Goal: Task Accomplishment & Management: Complete application form

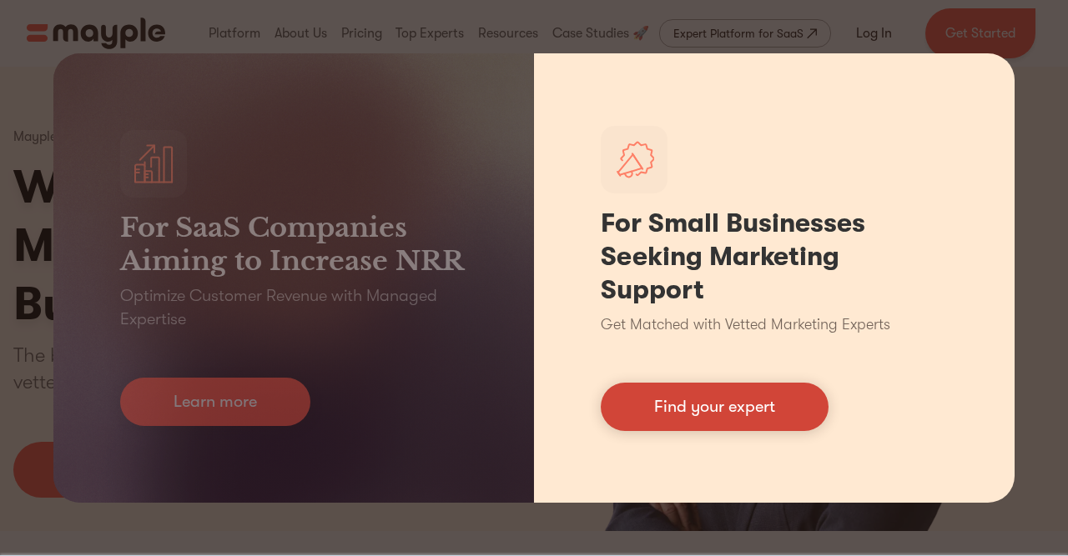
click at [763, 419] on link "Find your expert" at bounding box center [715, 407] width 228 height 48
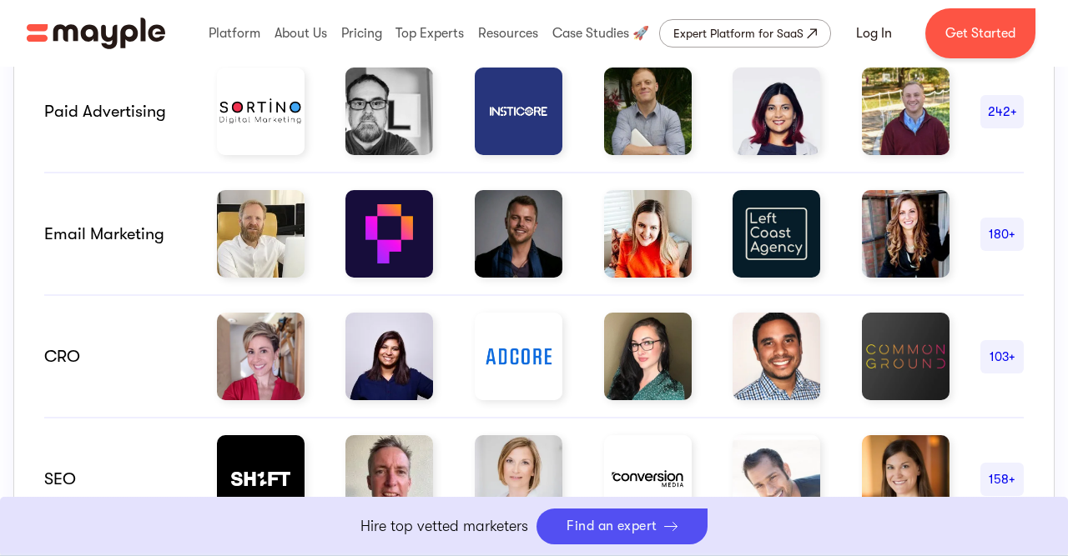
scroll to position [1165, 0]
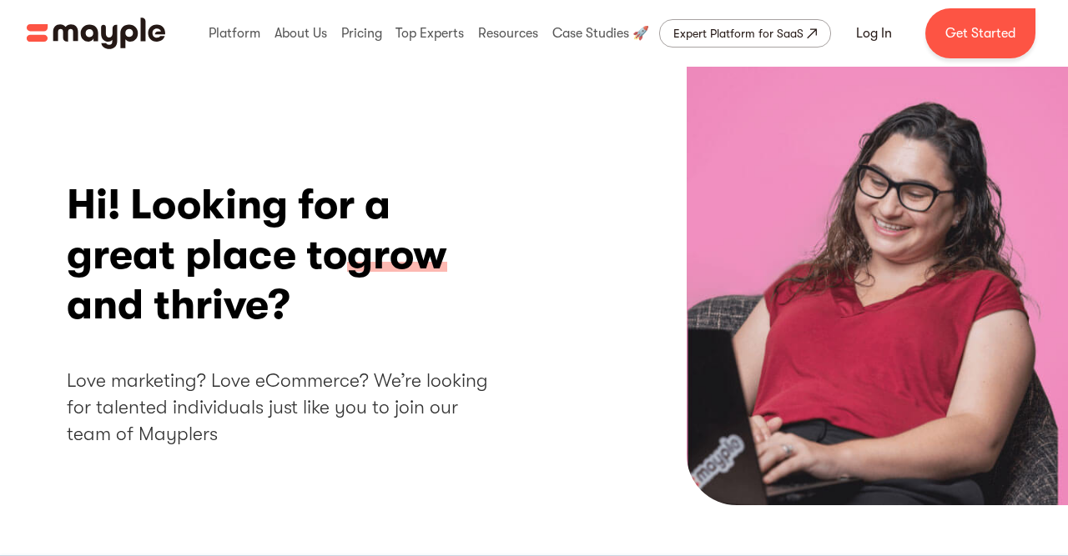
click at [400, 369] on h2 "Love marketing? Love eCommerce? We’re looking for talented individuals just lik…" at bounding box center [286, 408] width 438 height 81
click at [965, 43] on link "Get Started" at bounding box center [980, 33] width 110 height 50
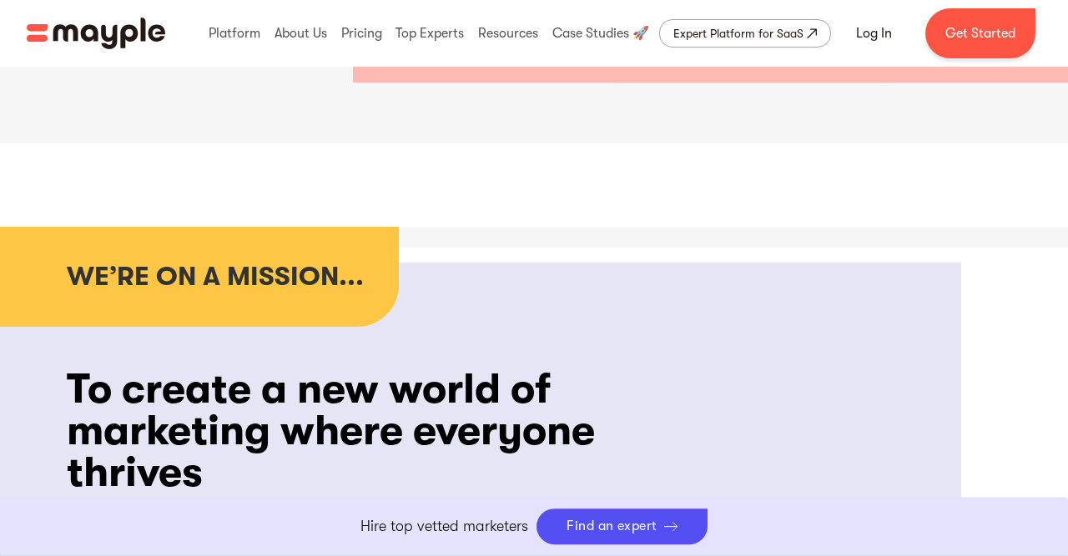
scroll to position [1039, 0]
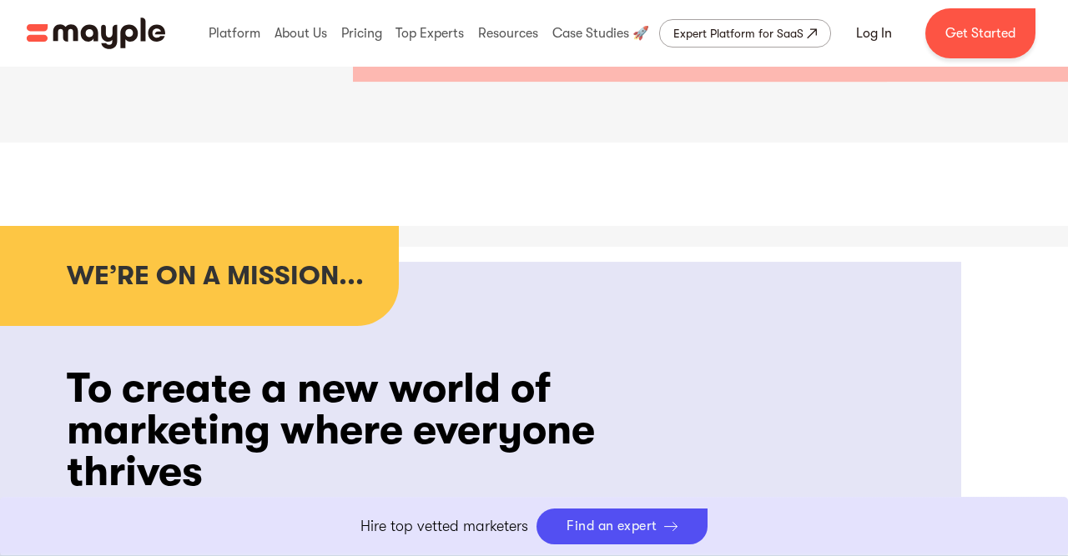
click at [486, 518] on p "Hire top vetted marketers" at bounding box center [444, 527] width 168 height 23
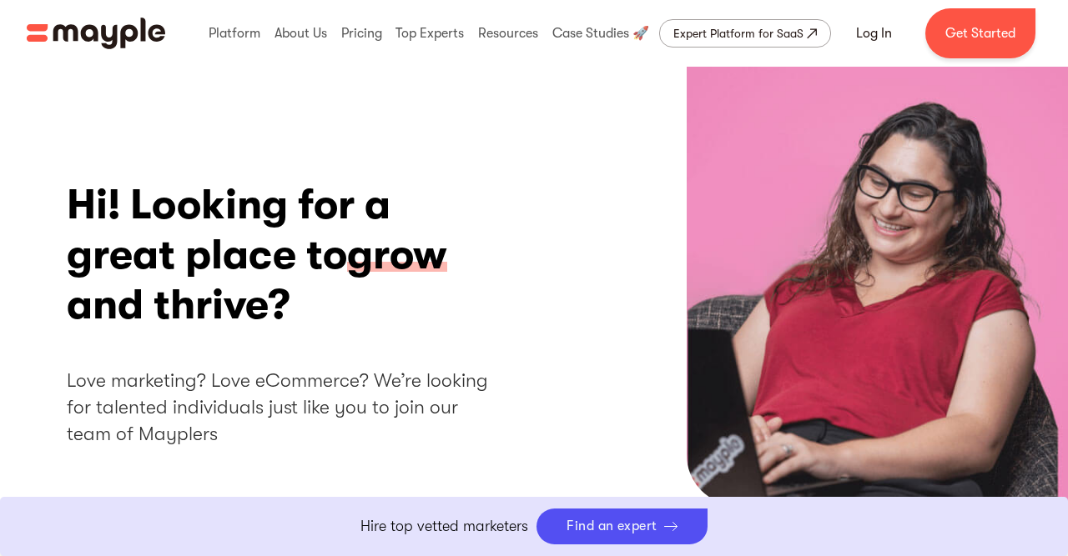
scroll to position [2287, 0]
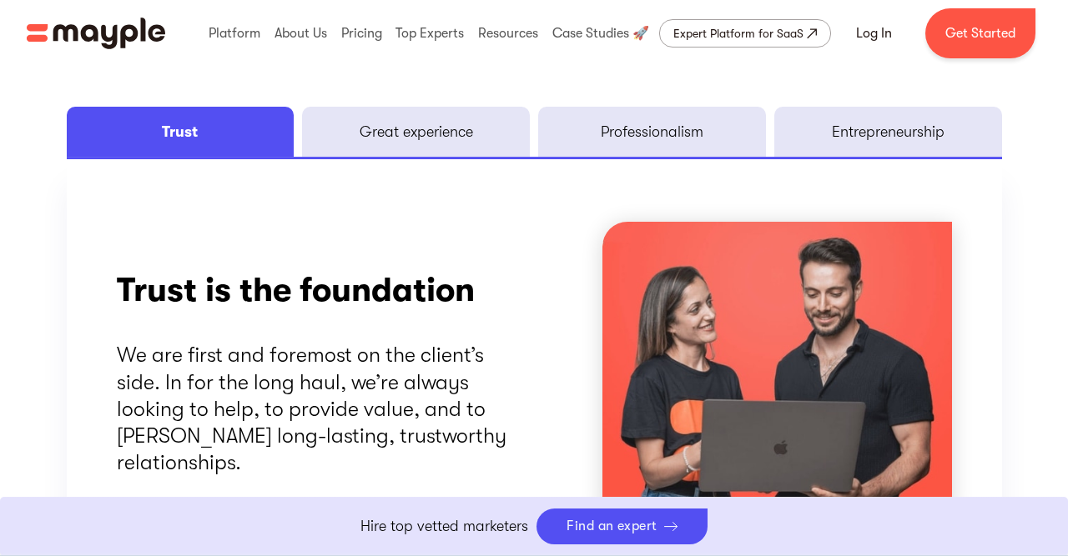
click at [481, 157] on link "Great experience" at bounding box center [416, 132] width 228 height 50
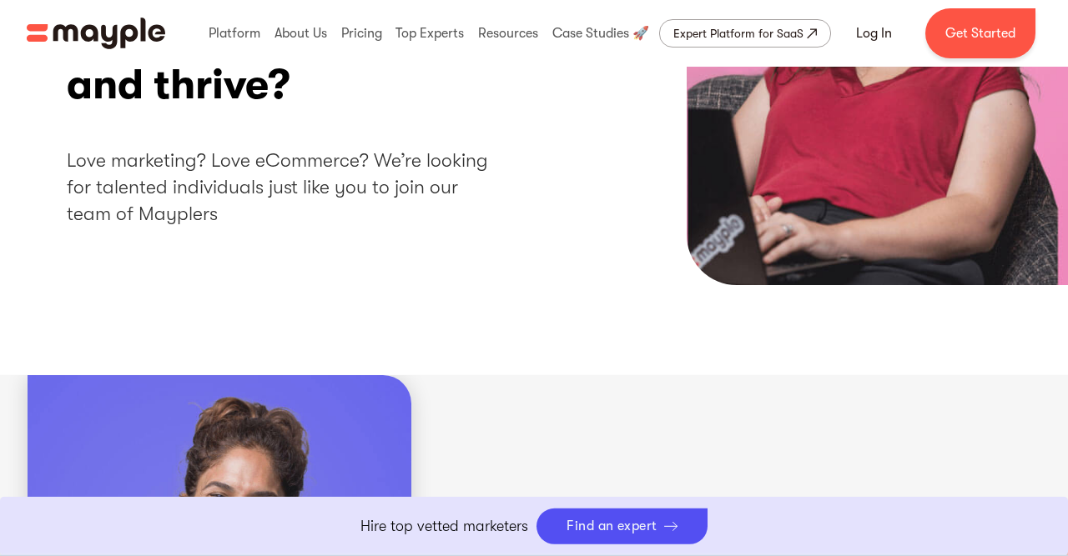
scroll to position [0, 0]
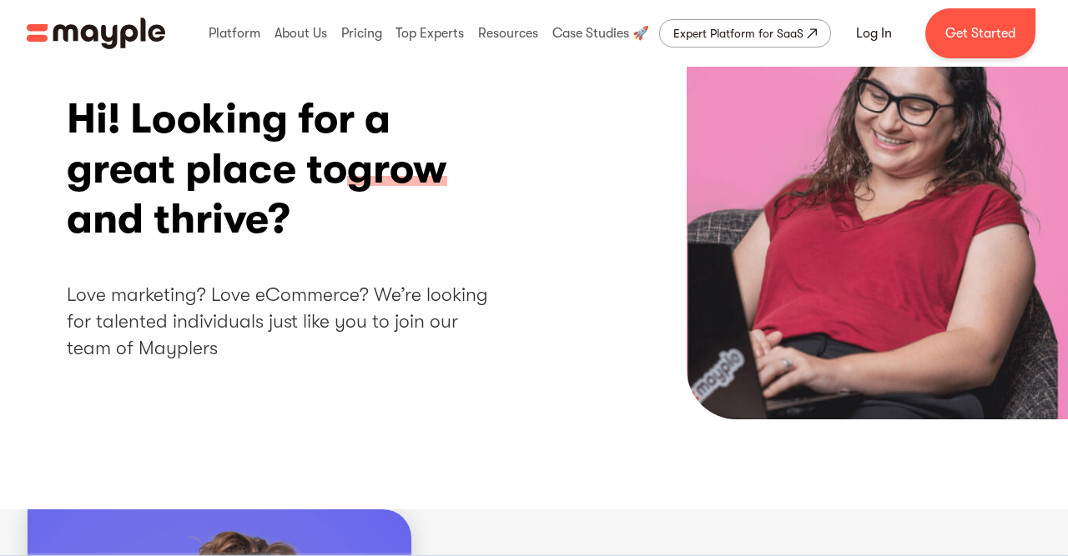
click at [424, 302] on h2 "Love marketing? Love eCommerce? We’re looking for talented individuals just lik…" at bounding box center [286, 322] width 438 height 81
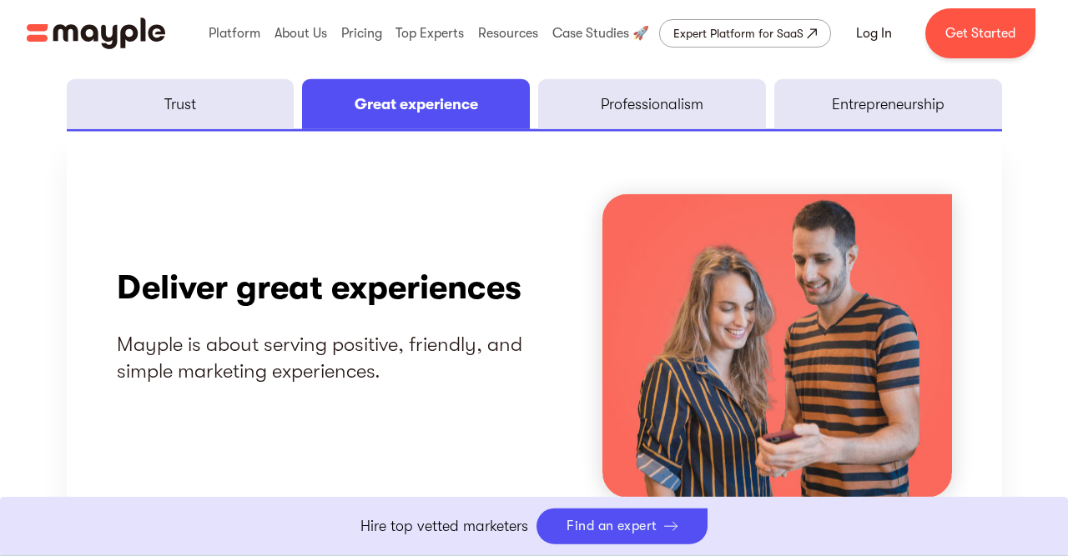
scroll to position [2318, 0]
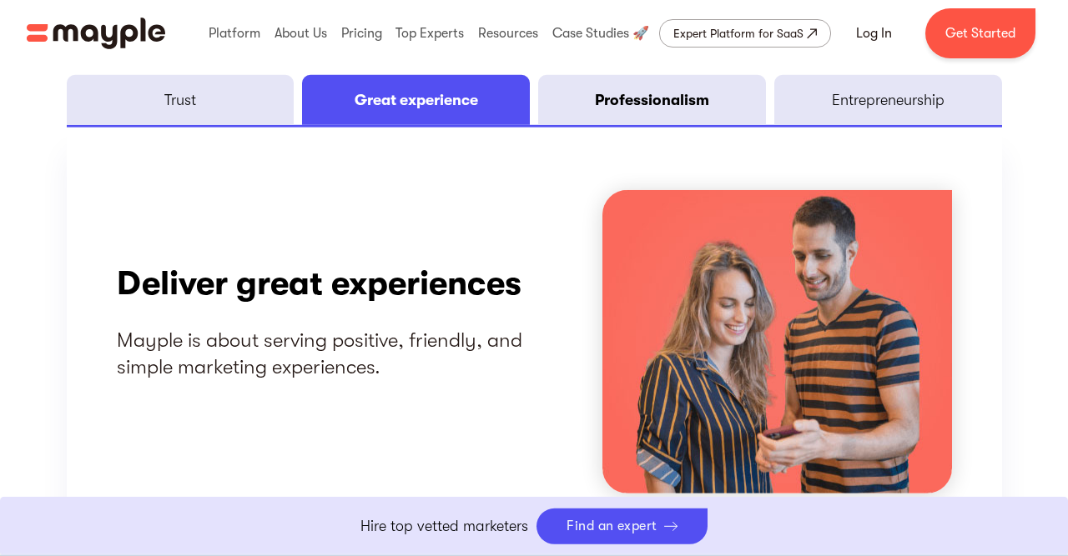
click at [758, 103] on link "Professionalism" at bounding box center [652, 100] width 228 height 50
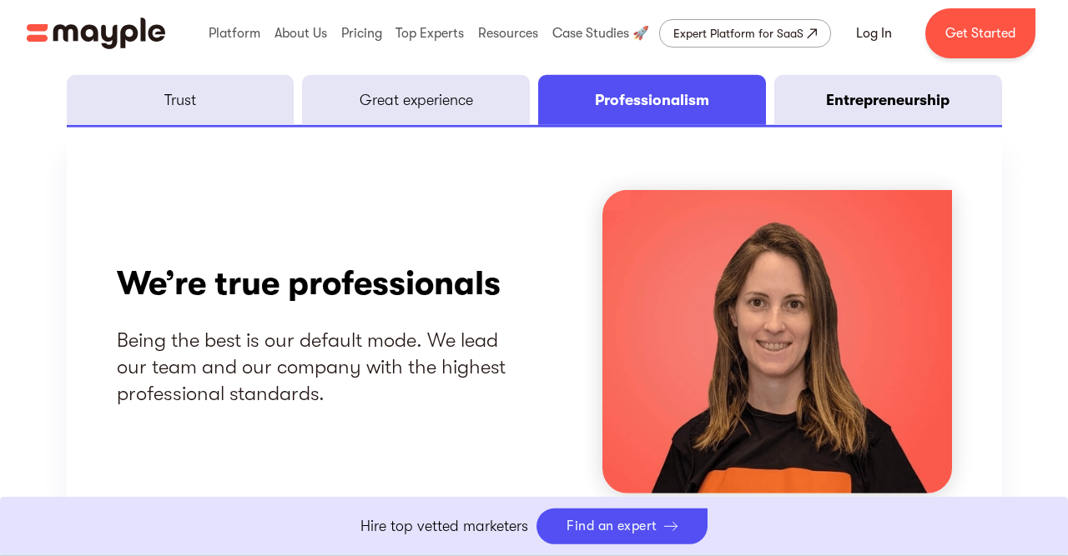
click at [897, 91] on link "Entrepreneurship" at bounding box center [888, 100] width 228 height 50
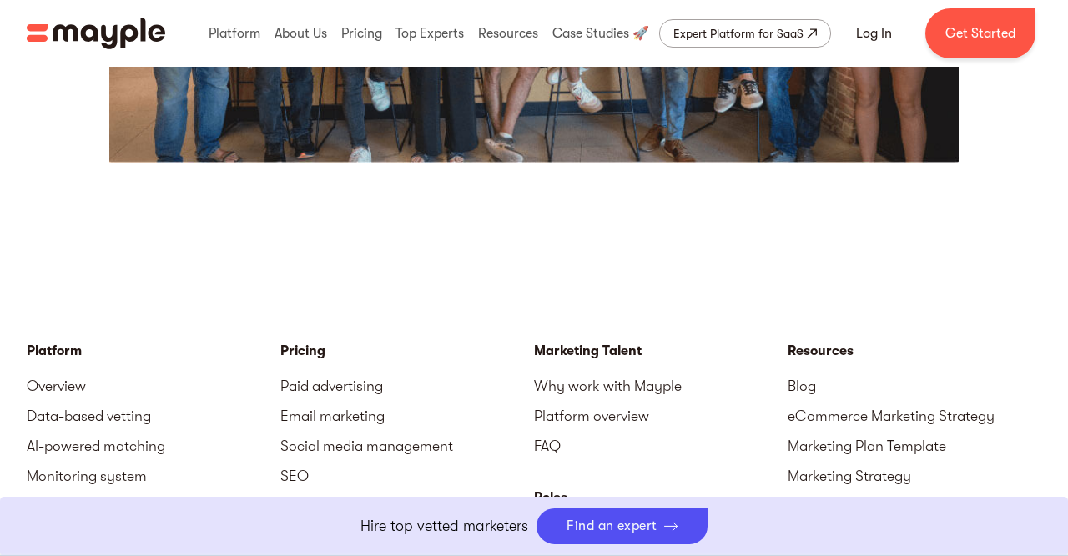
scroll to position [3912, 0]
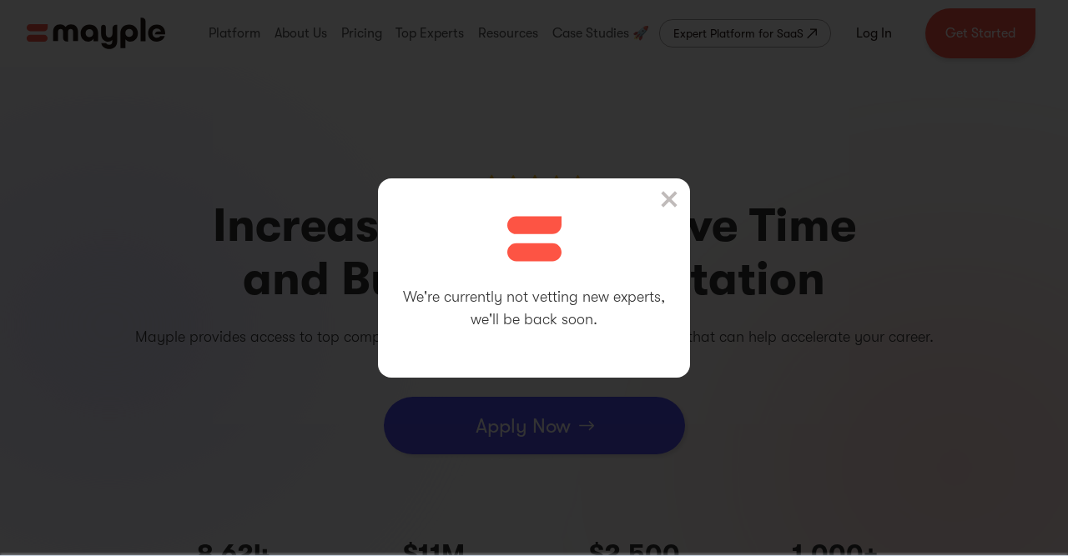
click at [660, 206] on div "We're currently not vetting new experts, we'll be back soon." at bounding box center [534, 278] width 312 height 199
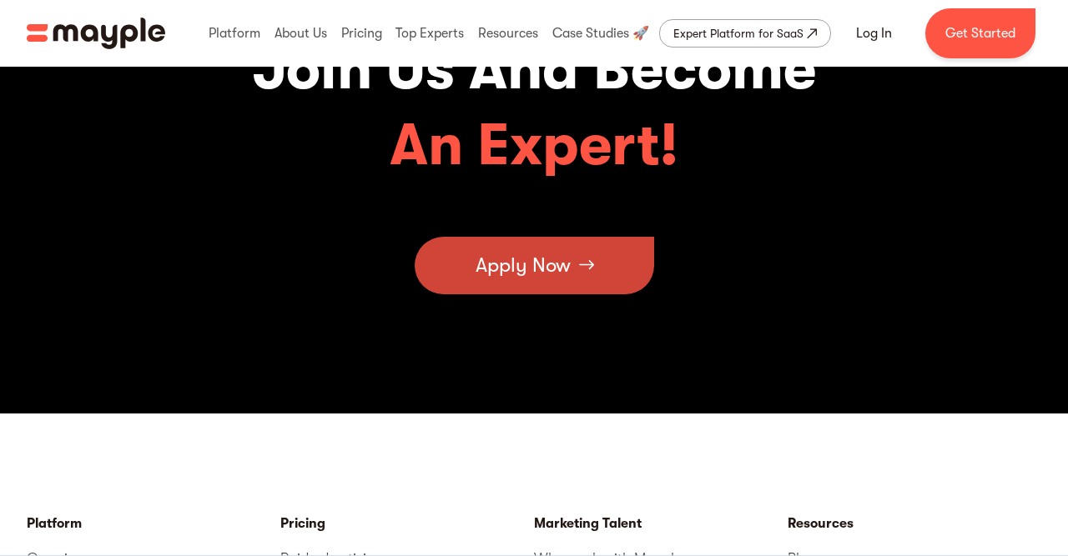
scroll to position [5620, 0]
click at [585, 271] on link "Apply Now" at bounding box center [534, 266] width 239 height 58
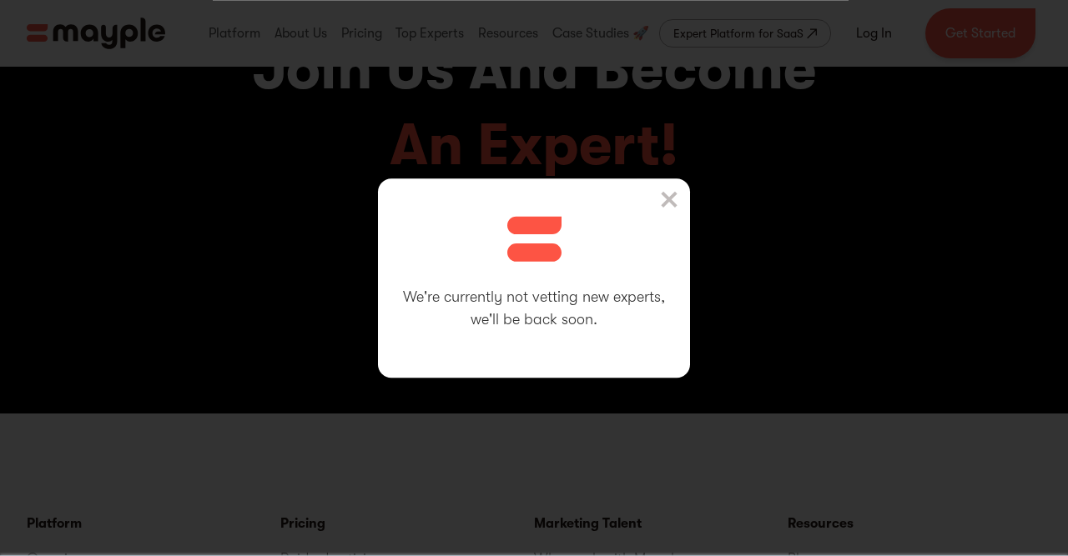
click at [672, 204] on img at bounding box center [669, 199] width 17 height 17
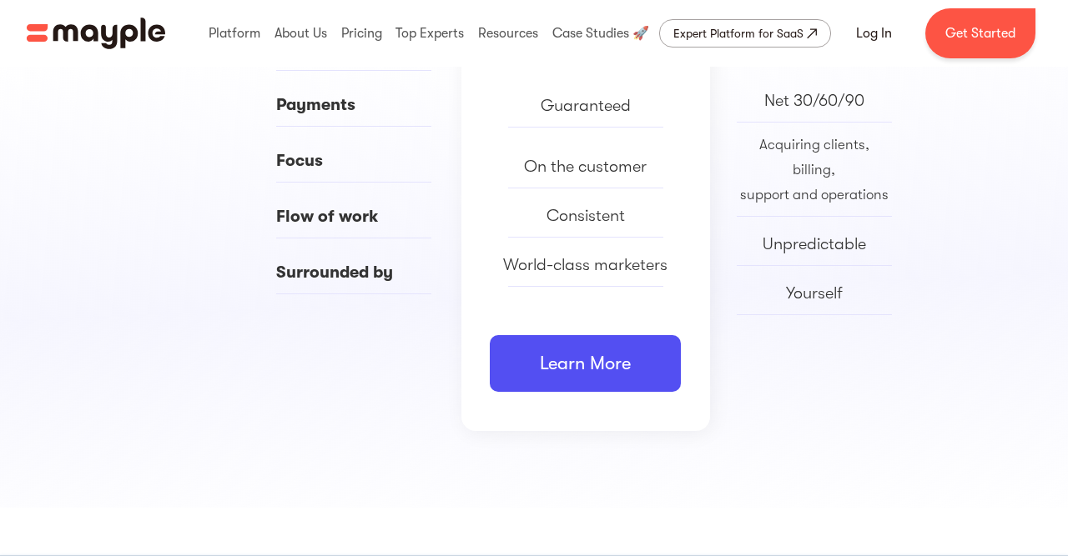
scroll to position [948, 0]
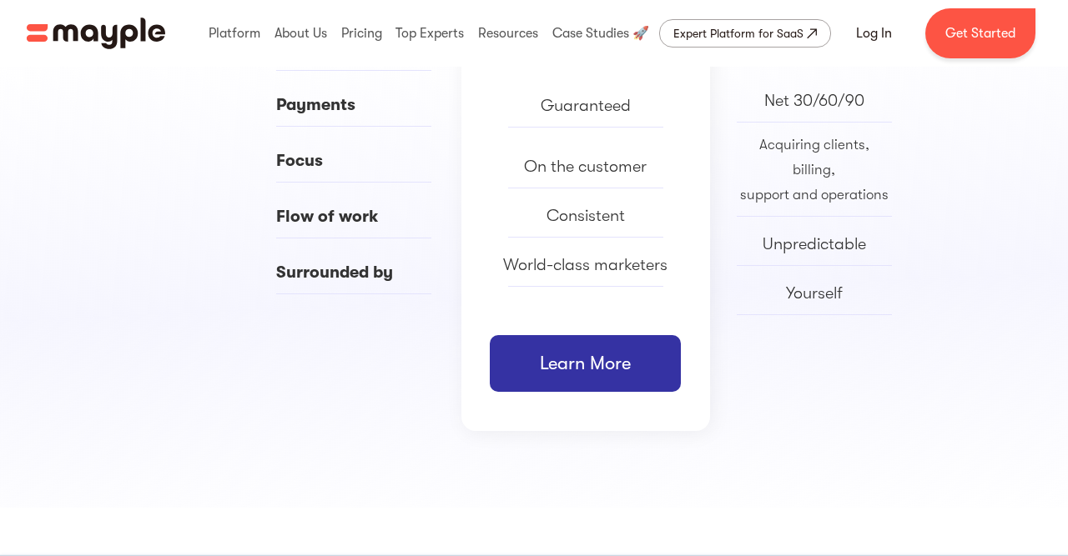
click at [608, 373] on link "Learn More" at bounding box center [585, 363] width 191 height 57
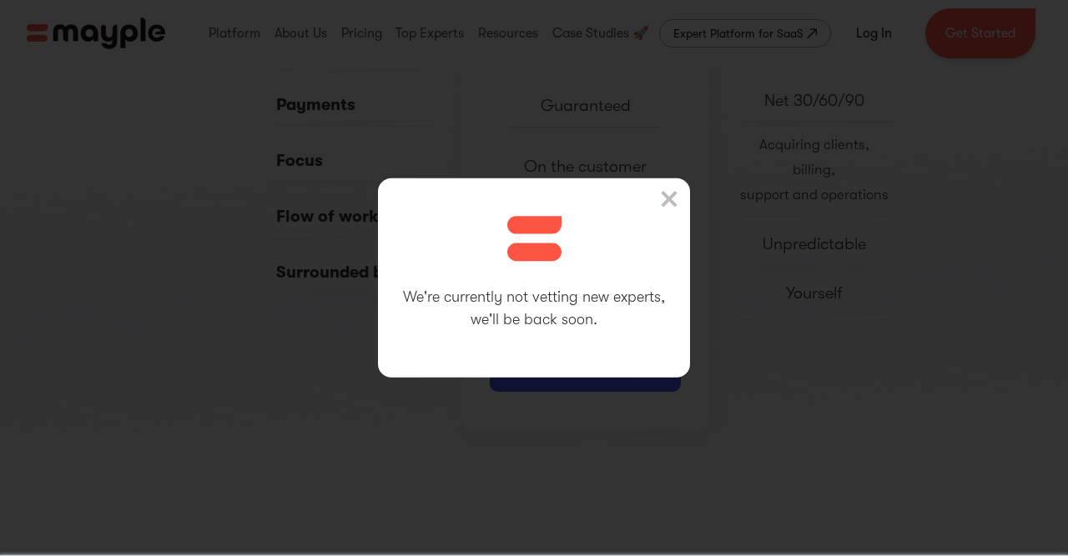
click at [667, 185] on div "We're currently not vetting new experts, we'll be back soon." at bounding box center [534, 278] width 312 height 199
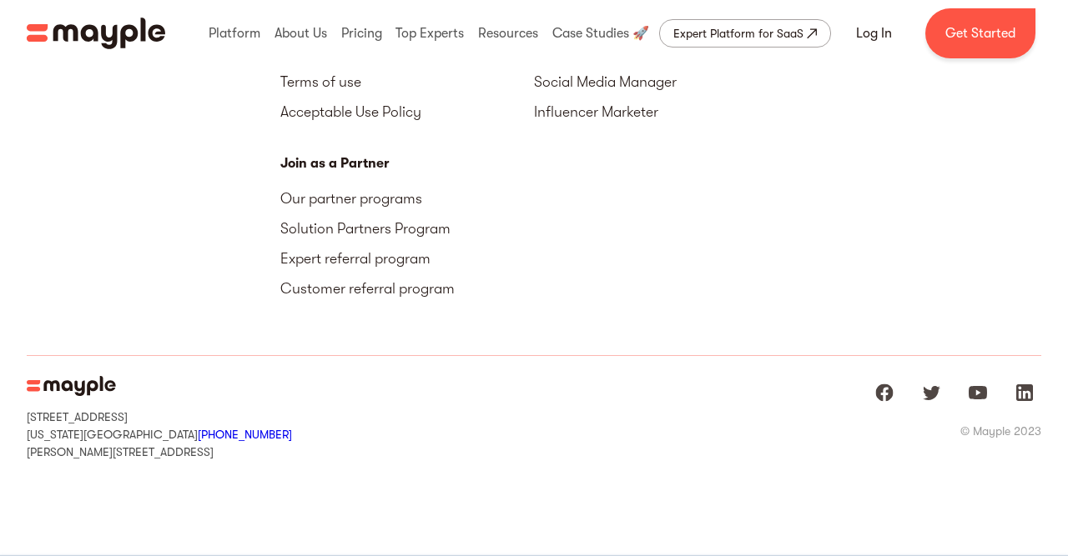
scroll to position [6430, 0]
